Goal: Complete application form

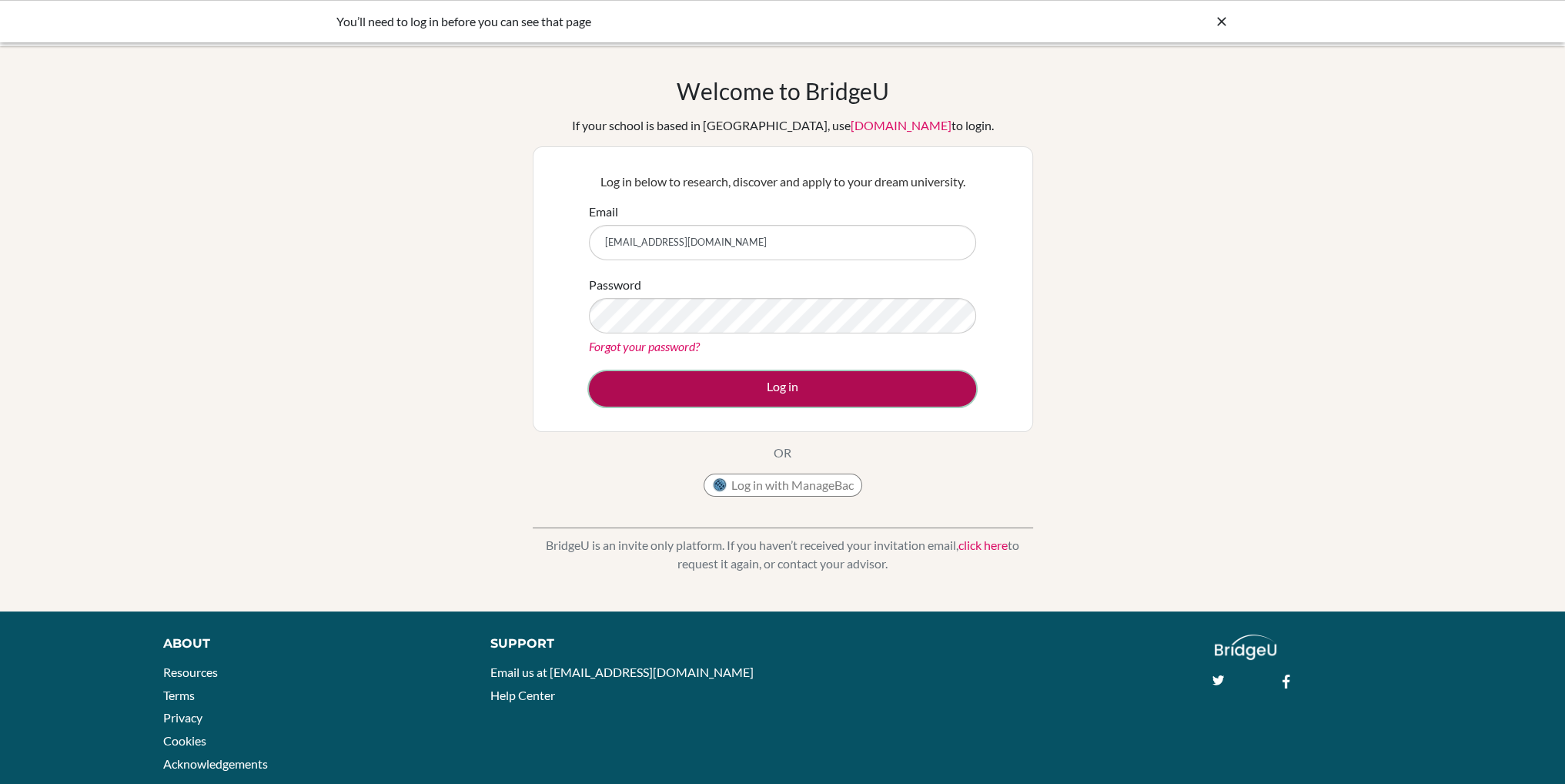
click at [679, 388] on button "Log in" at bounding box center [782, 388] width 387 height 35
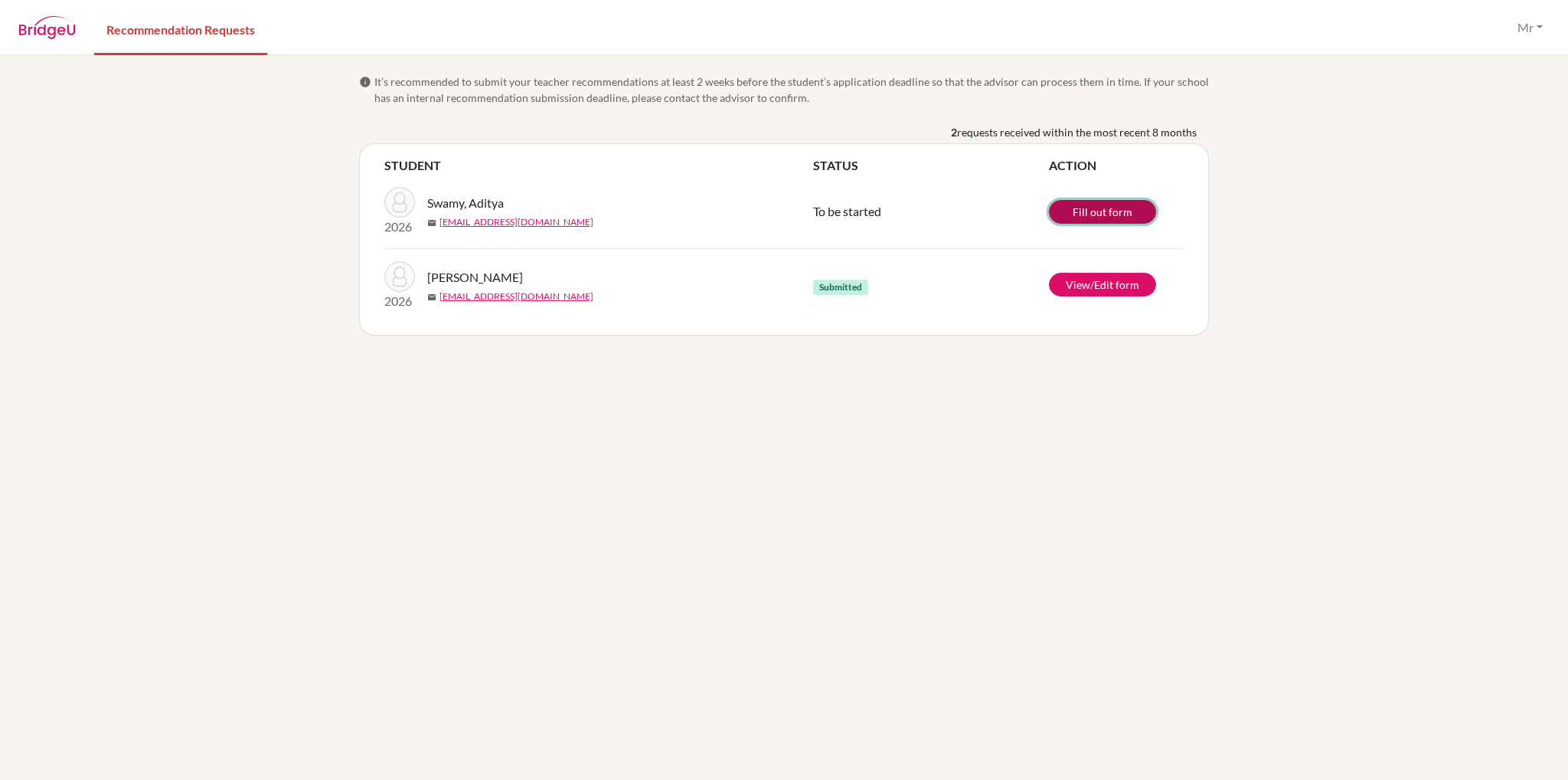
click at [1072, 213] on link "Fill out form" at bounding box center [1102, 212] width 107 height 24
